Goal: Task Accomplishment & Management: Complete application form

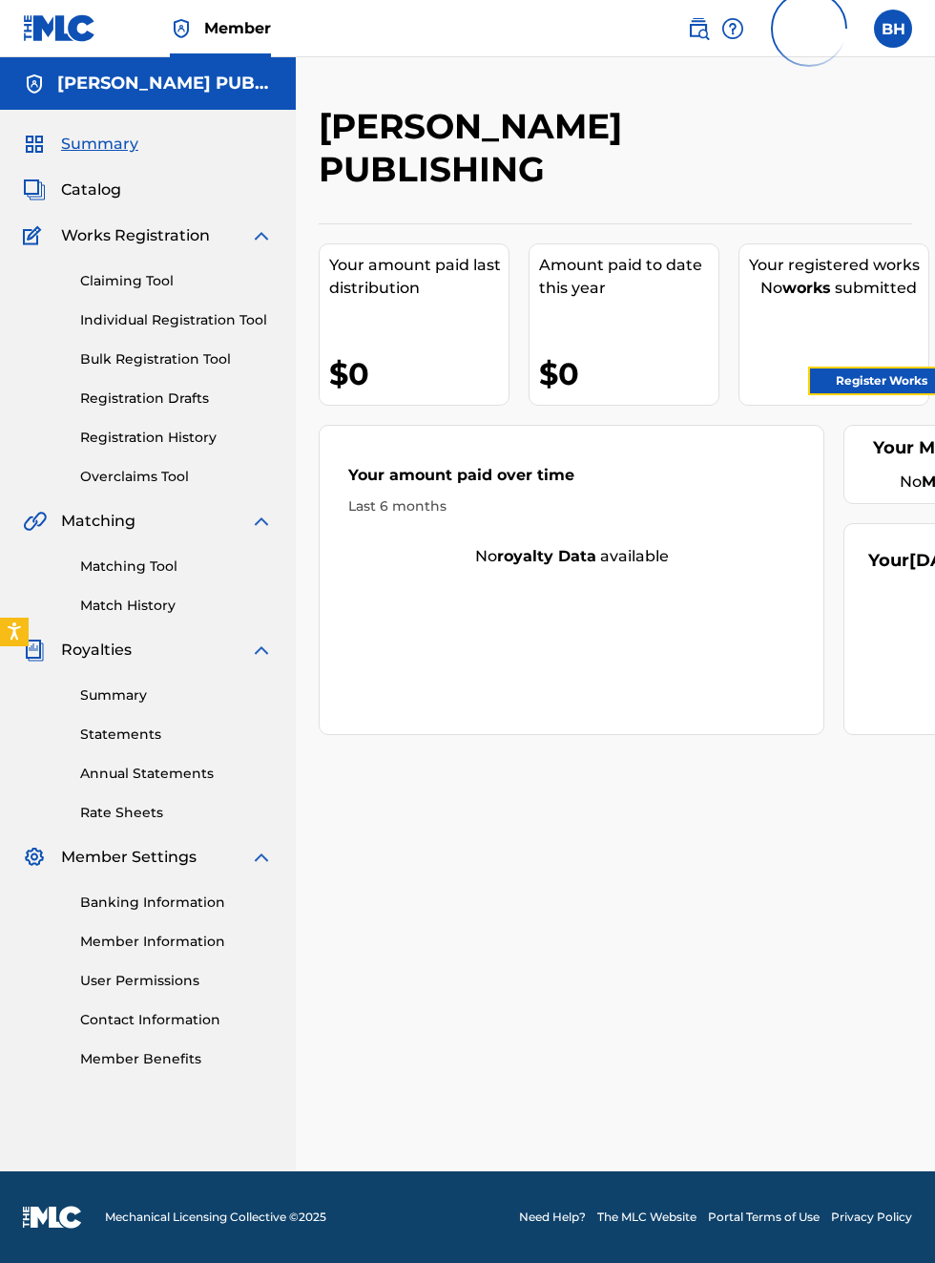
click at [891, 379] on link "Register Works" at bounding box center [881, 380] width 147 height 29
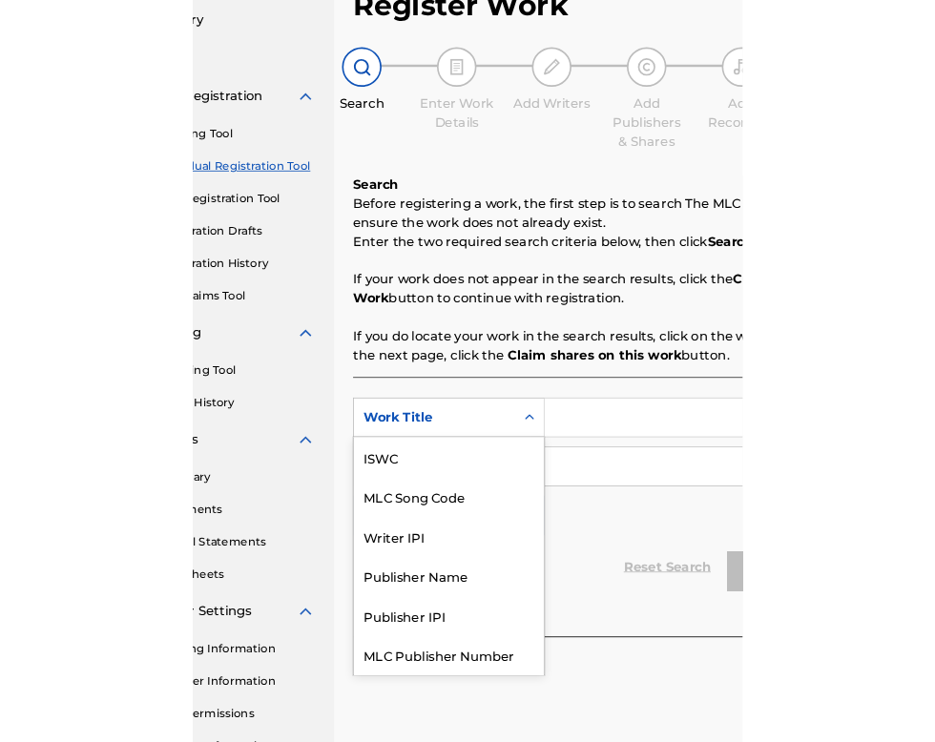
scroll to position [48, 0]
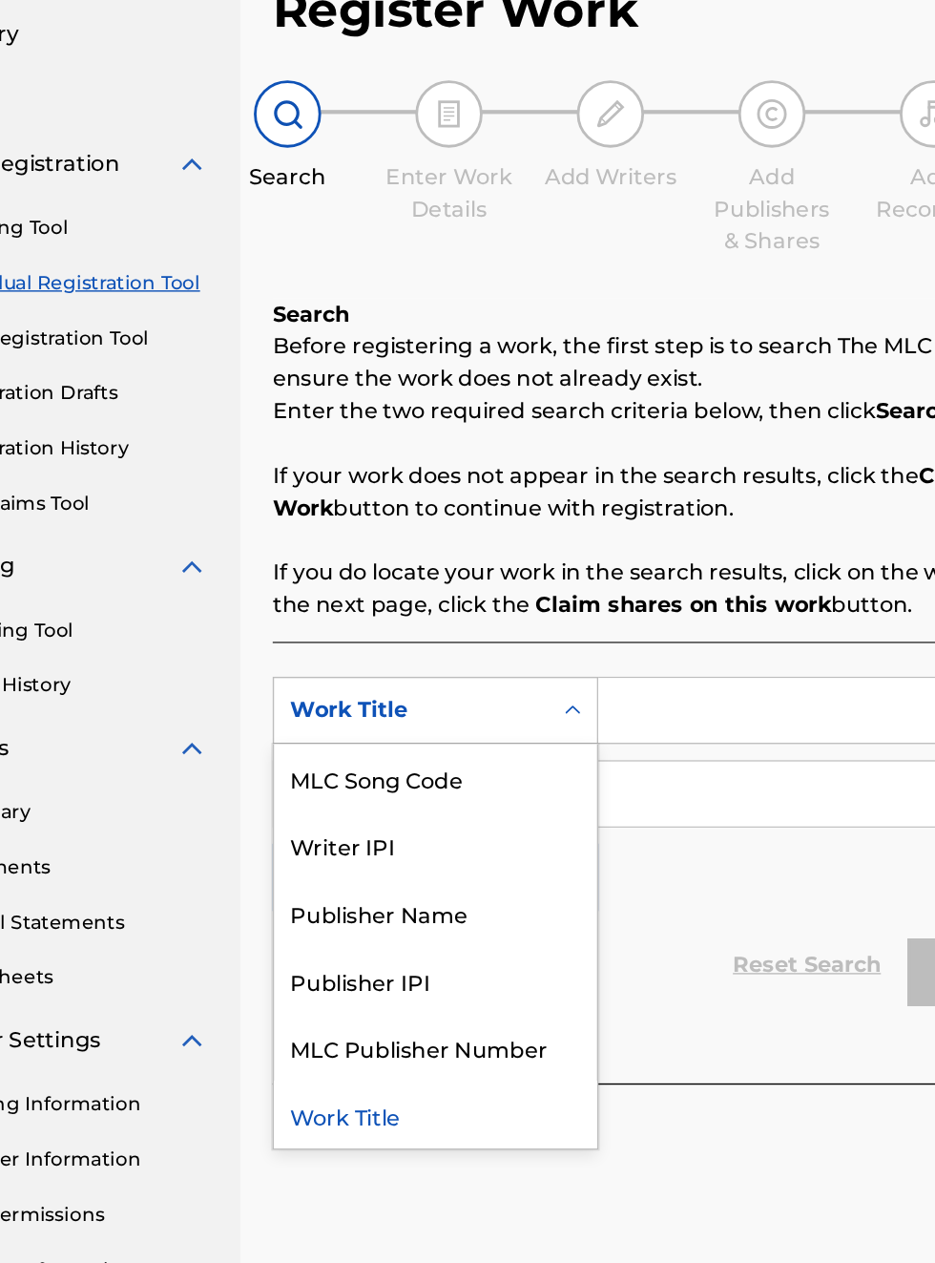
click at [428, 816] on div "Publisher IPI" at bounding box center [434, 814] width 229 height 48
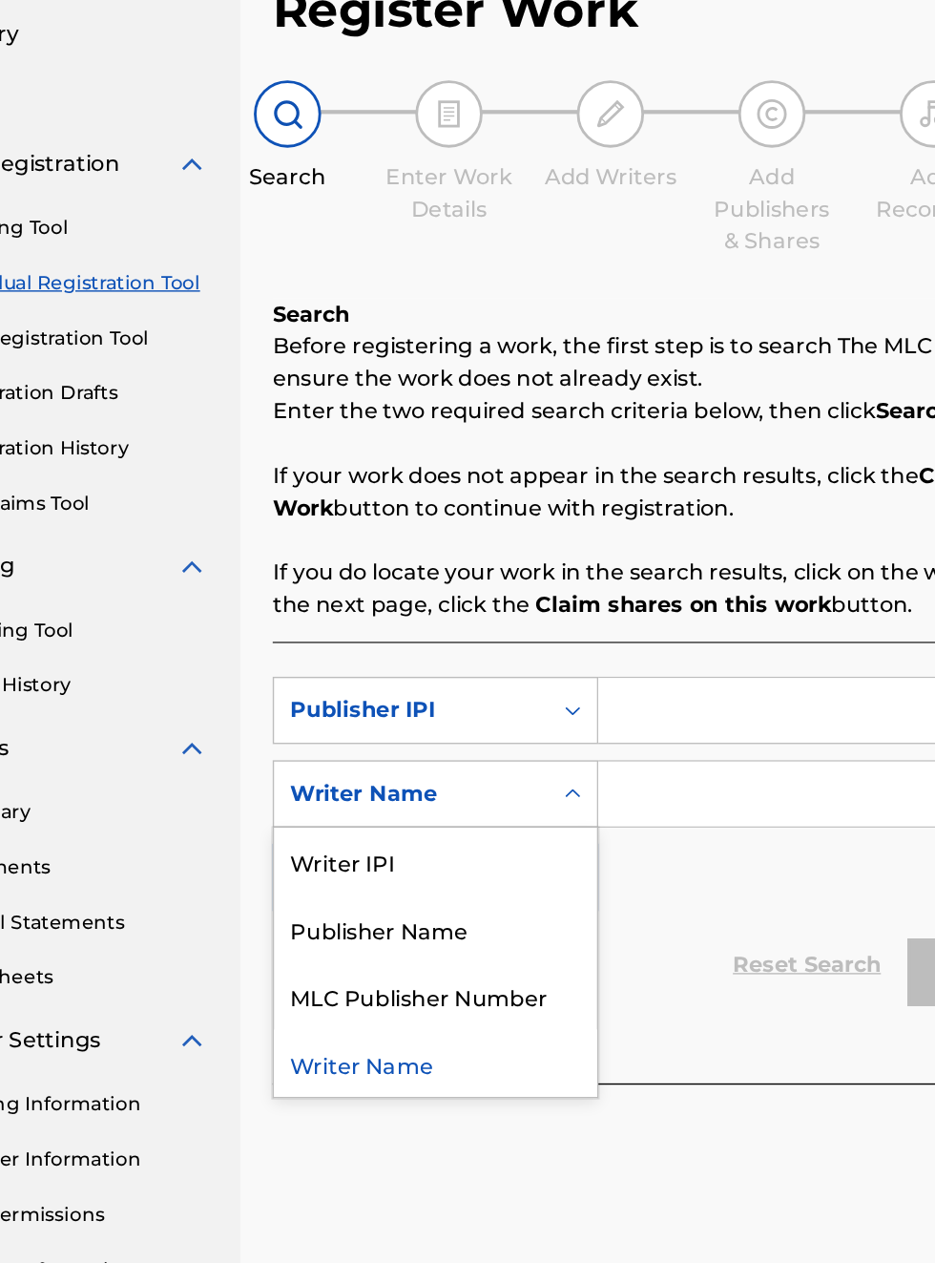
click at [432, 788] on div "Publisher Name" at bounding box center [434, 778] width 229 height 48
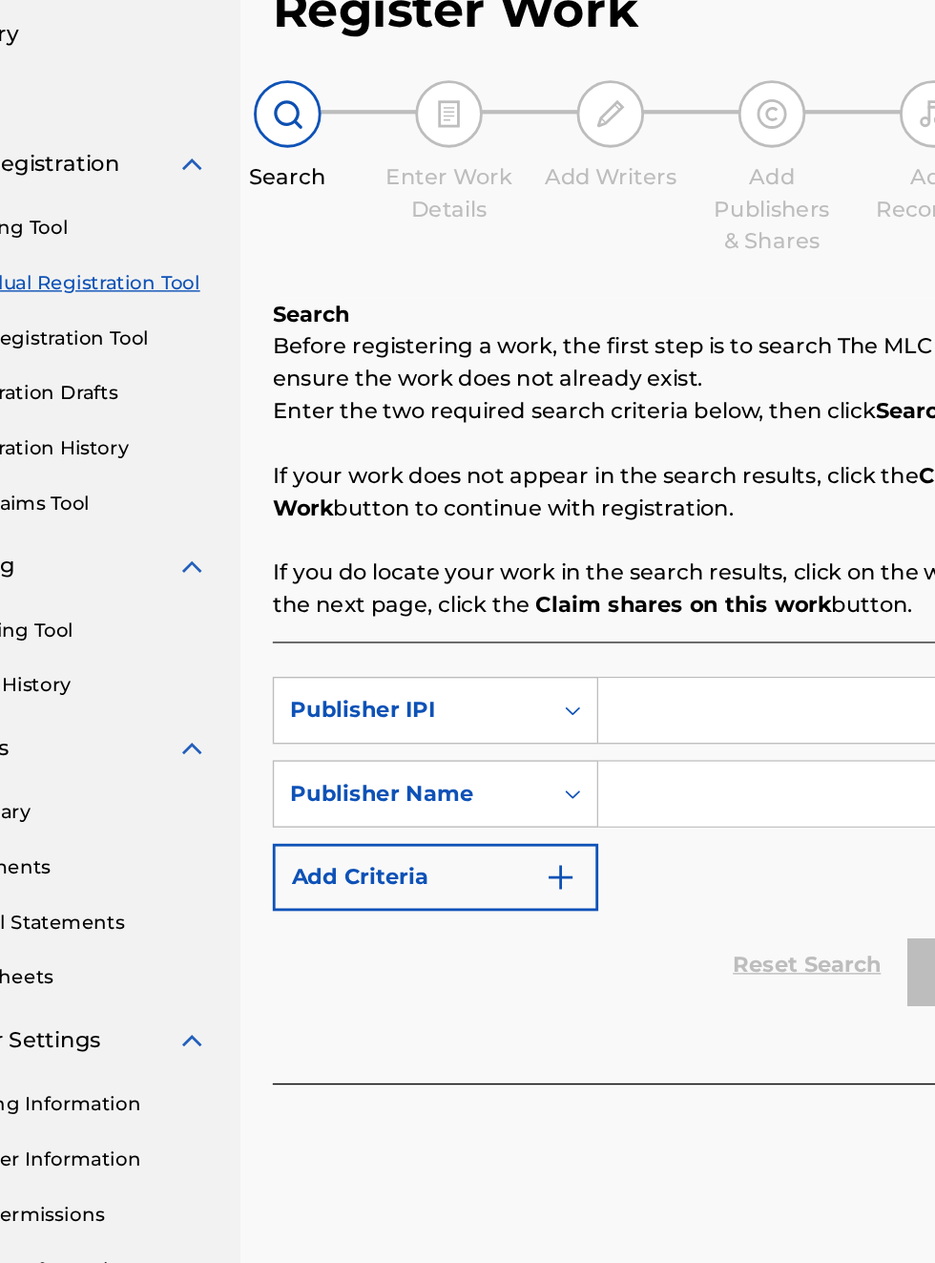
click at [632, 685] on input "Search Form" at bounding box center [731, 682] width 362 height 46
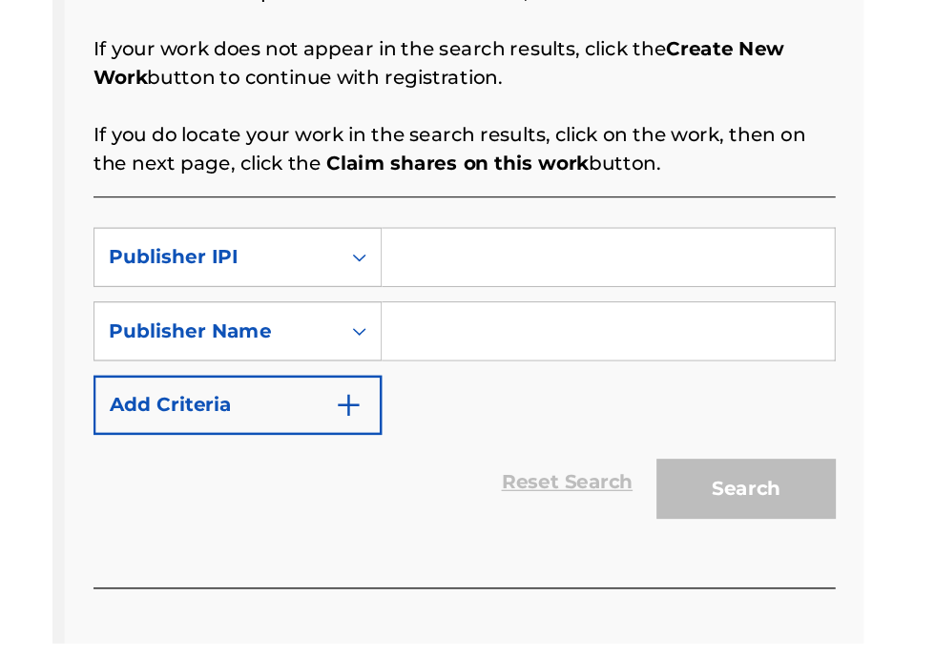
scroll to position [217, 0]
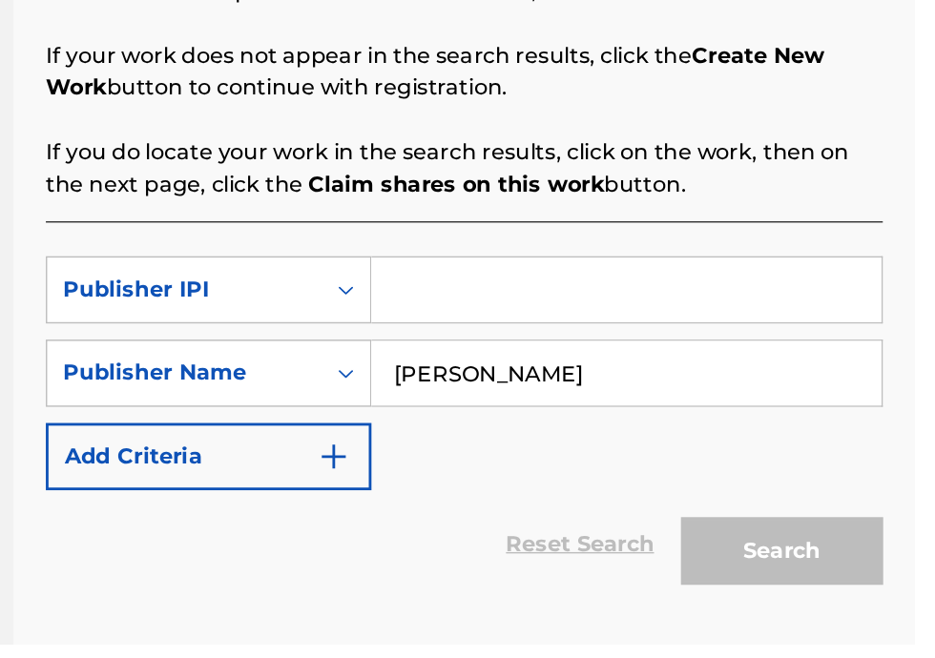
type input "[PERSON_NAME]"
click at [629, 403] on input "Search Form" at bounding box center [731, 407] width 362 height 46
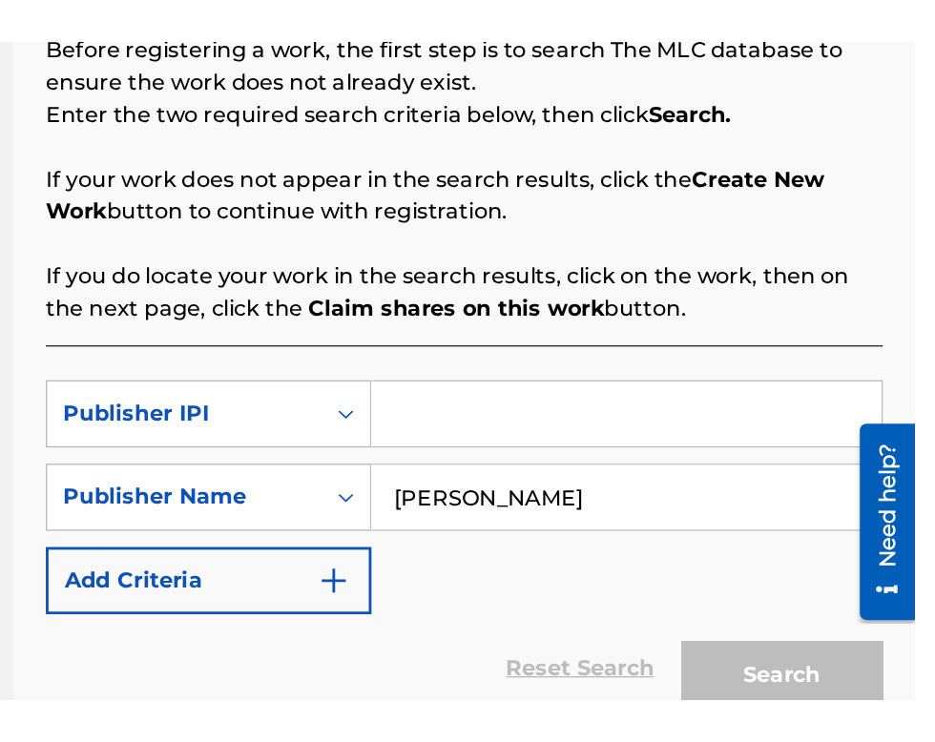
scroll to position [142, 286]
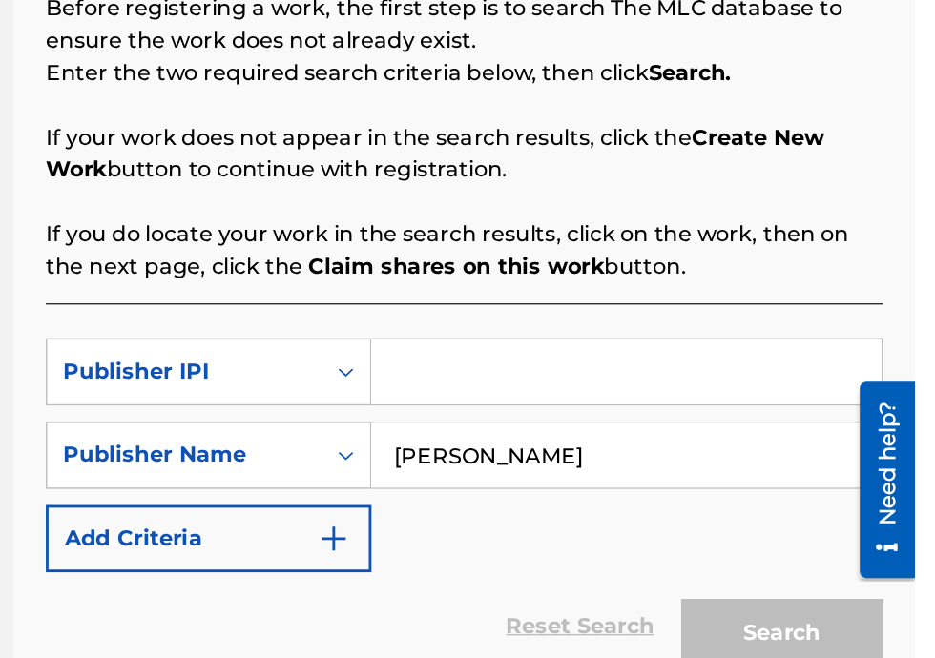
click at [594, 412] on input "Search Form" at bounding box center [731, 407] width 362 height 46
type input "00340604990"
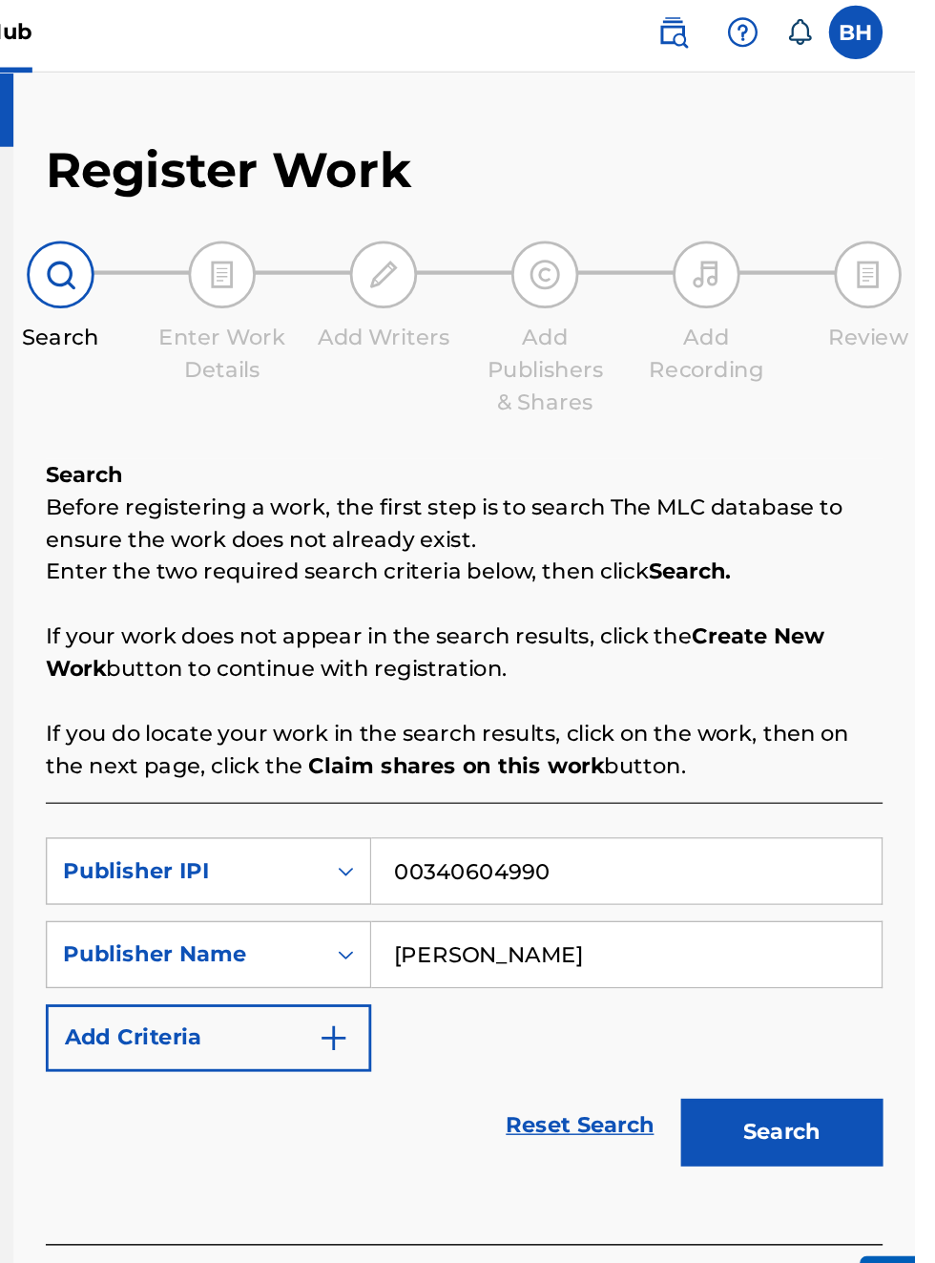
scroll to position [77, 0]
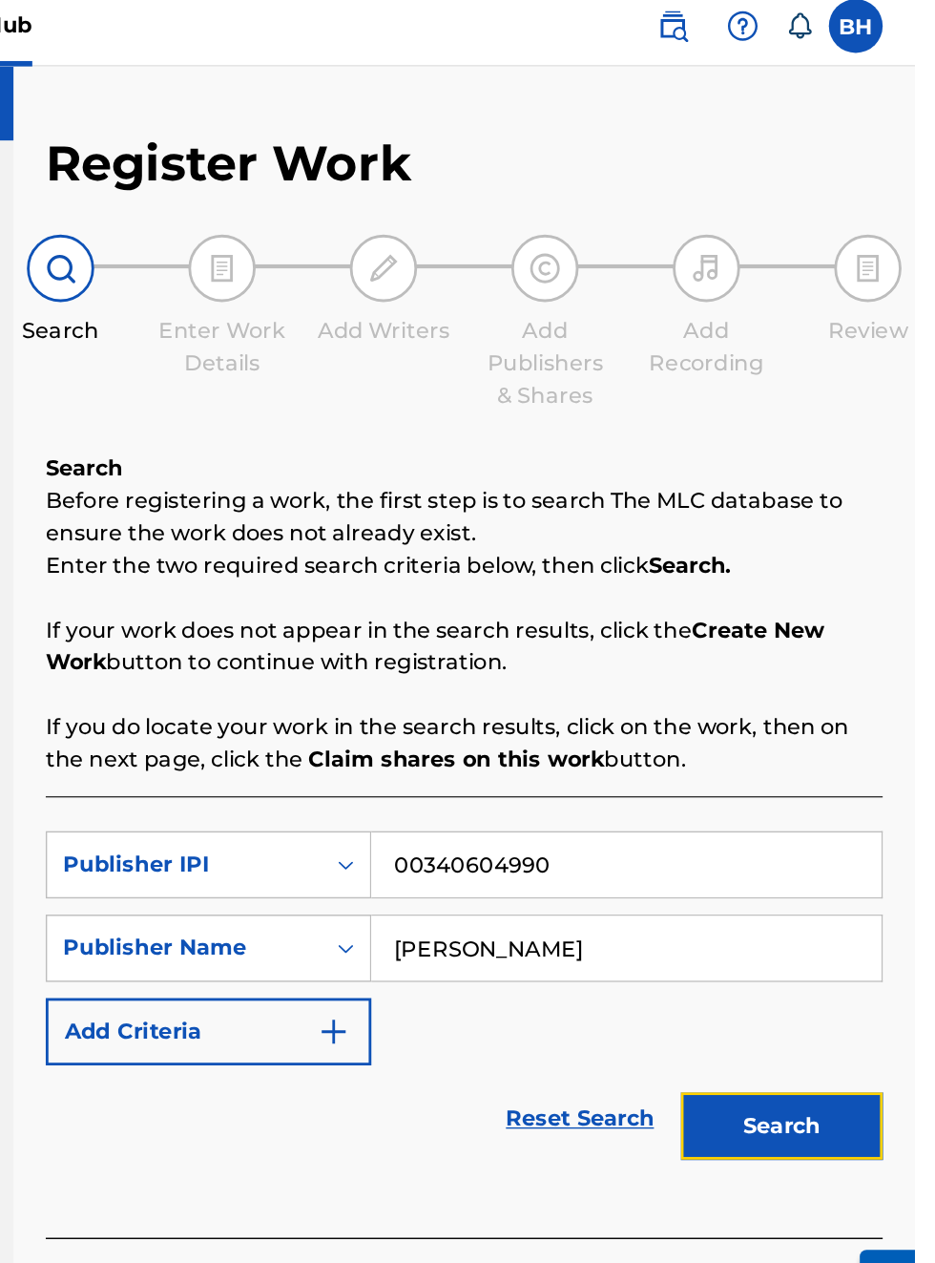
click at [851, 784] on button "Search" at bounding box center [840, 808] width 143 height 48
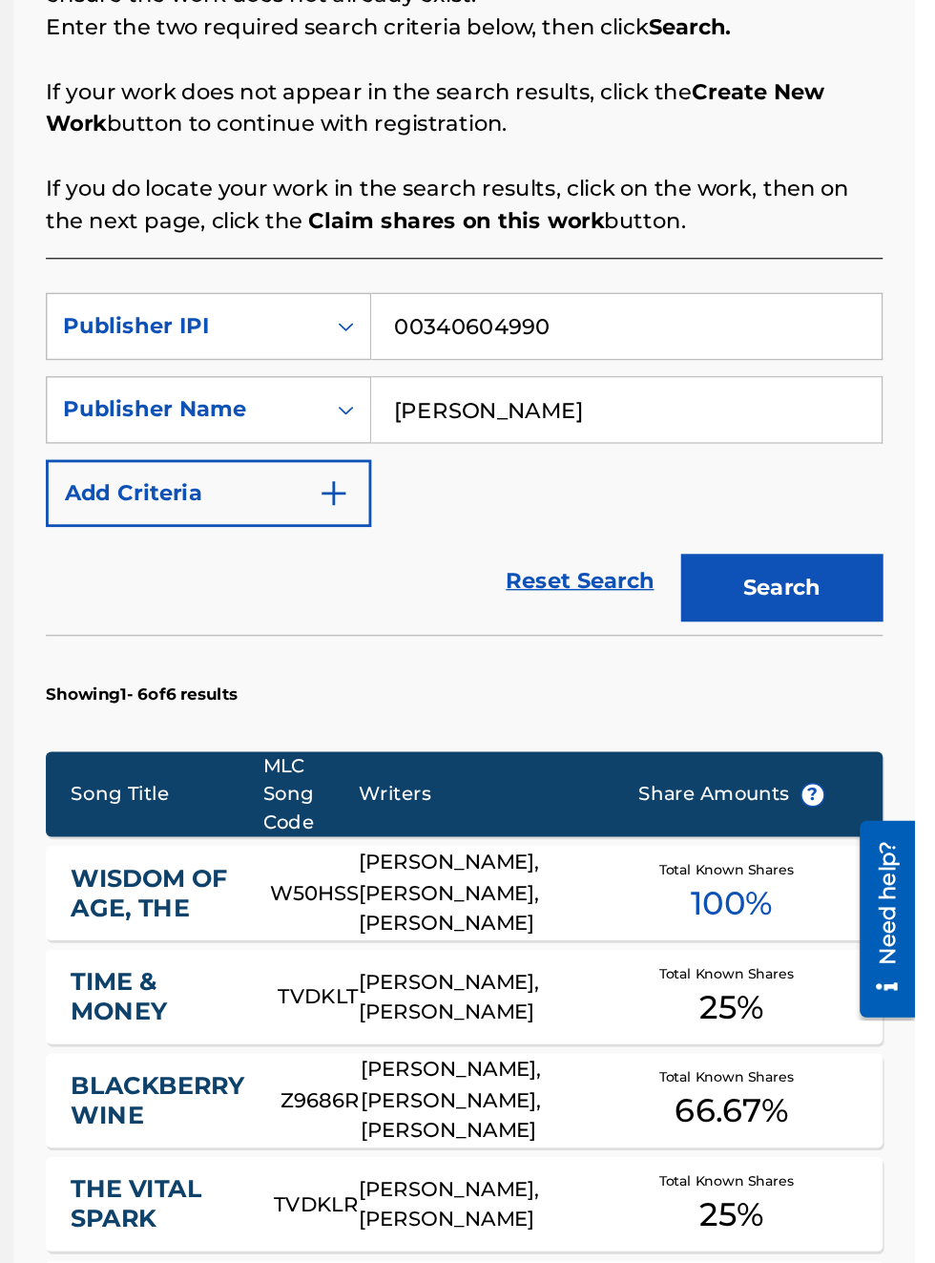
scroll to position [0, 0]
